Goal: Task Accomplishment & Management: Check status

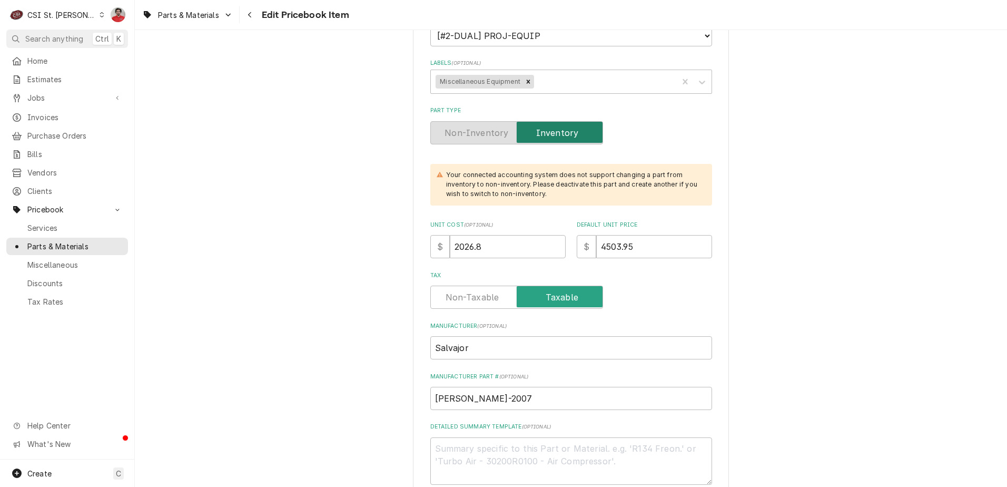
scroll to position [211, 0]
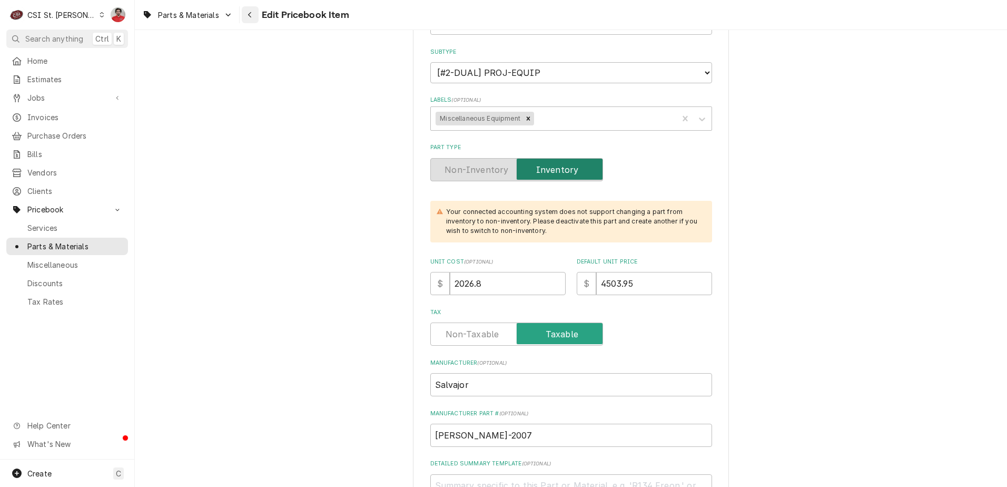
click at [253, 12] on div "Navigate back" at bounding box center [250, 14] width 11 height 11
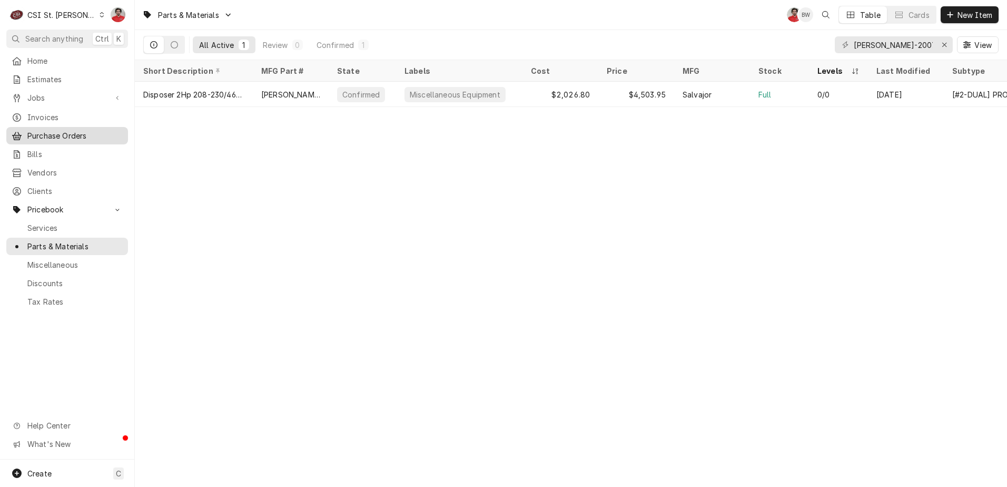
click at [62, 132] on span "Purchase Orders" at bounding box center [74, 135] width 95 height 11
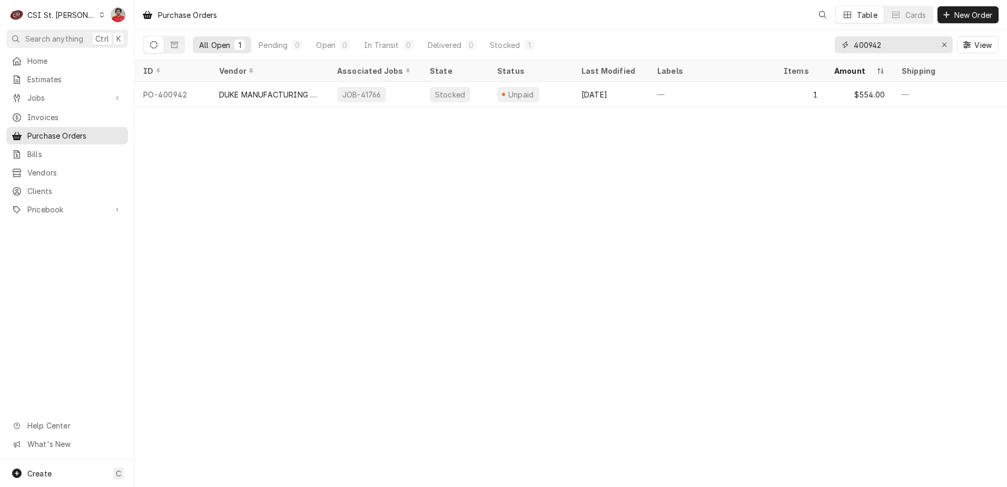
click at [887, 46] on input "400942" at bounding box center [893, 44] width 79 height 17
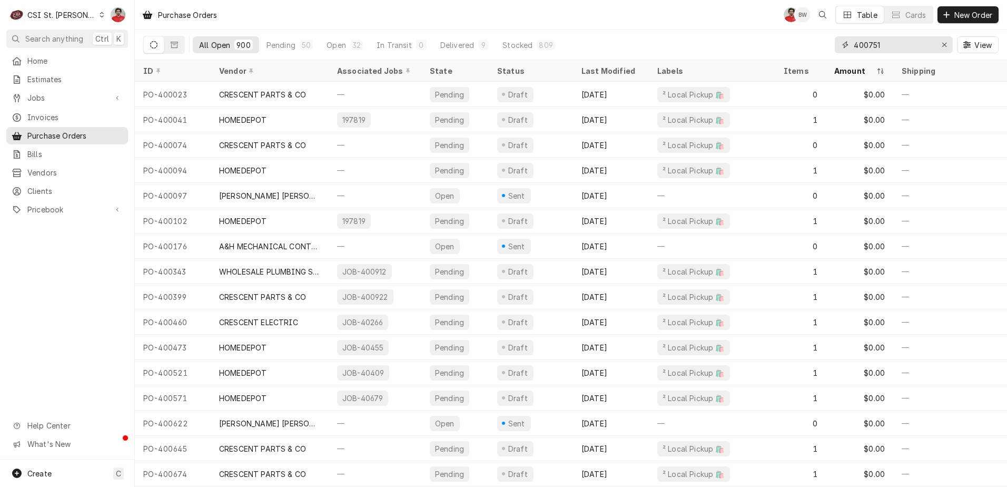
type input "400751"
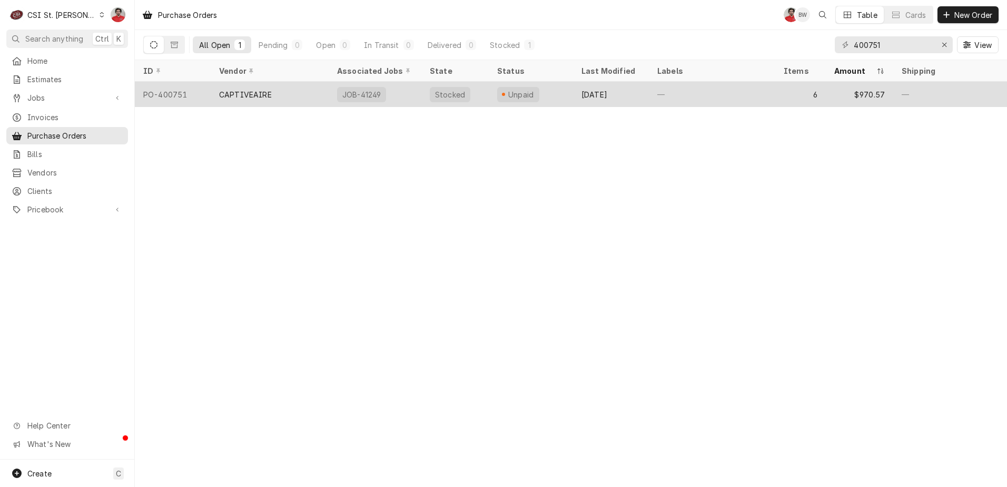
click at [313, 92] on div "CAPTIVEAIRE" at bounding box center [270, 94] width 118 height 25
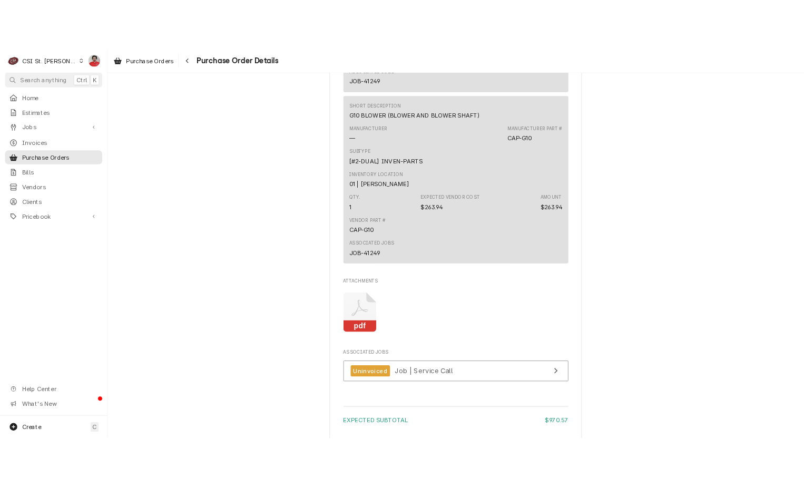
scroll to position [1791, 0]
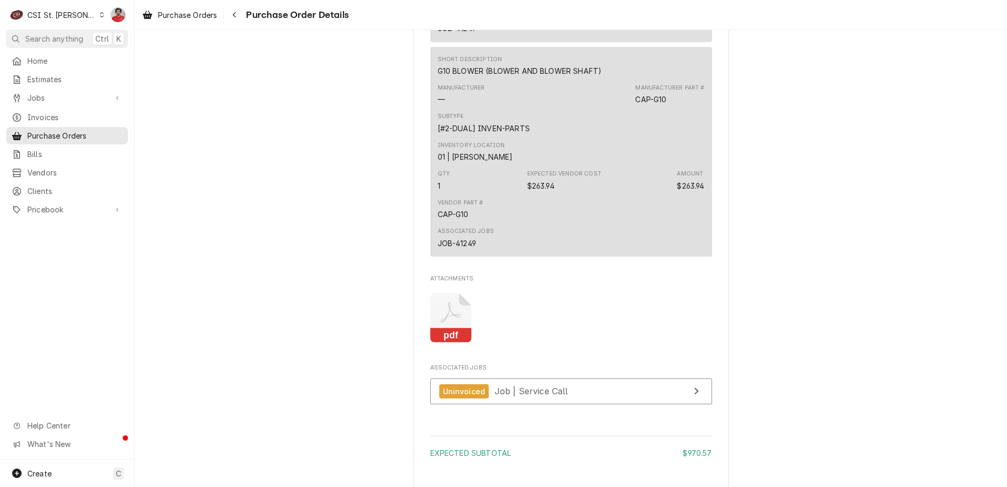
click at [437, 342] on icon "Attachments" at bounding box center [451, 318] width 42 height 50
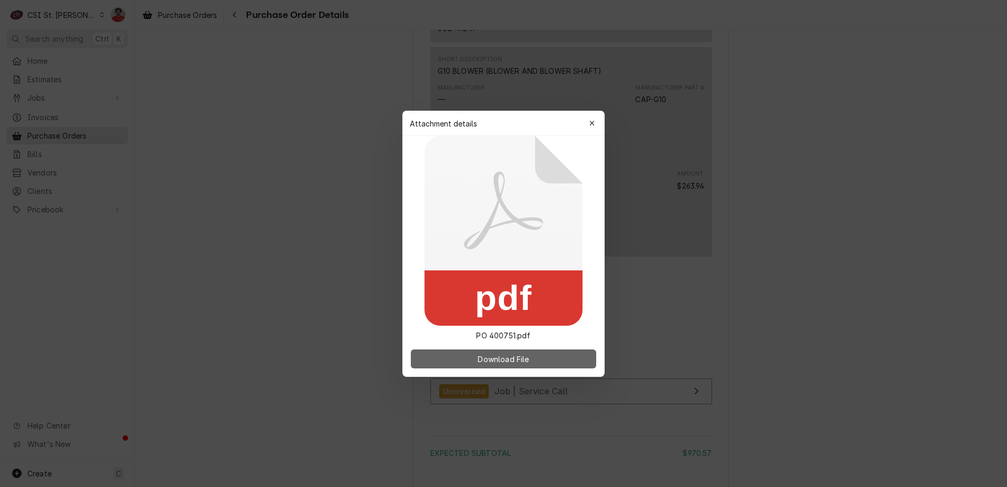
click at [465, 359] on button "Download File" at bounding box center [503, 358] width 185 height 19
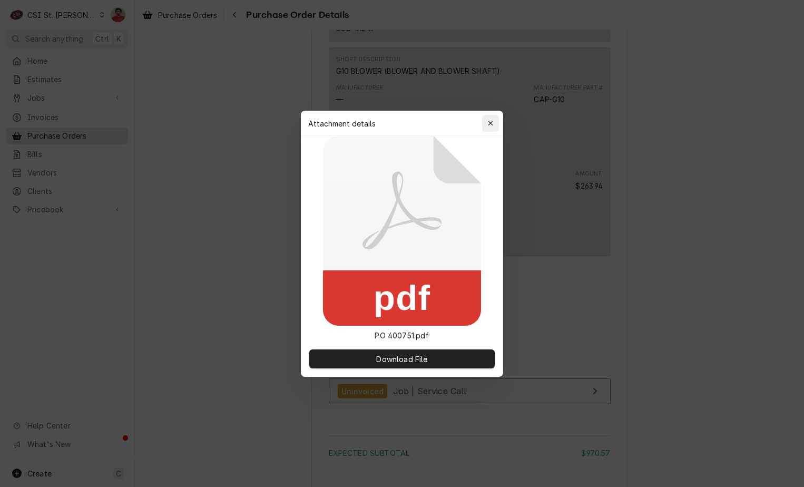
drag, startPoint x: 497, startPoint y: 122, endPoint x: 476, endPoint y: 71, distance: 55.8
click at [496, 122] on button "button" at bounding box center [490, 123] width 17 height 17
